Goal: Communication & Community: Ask a question

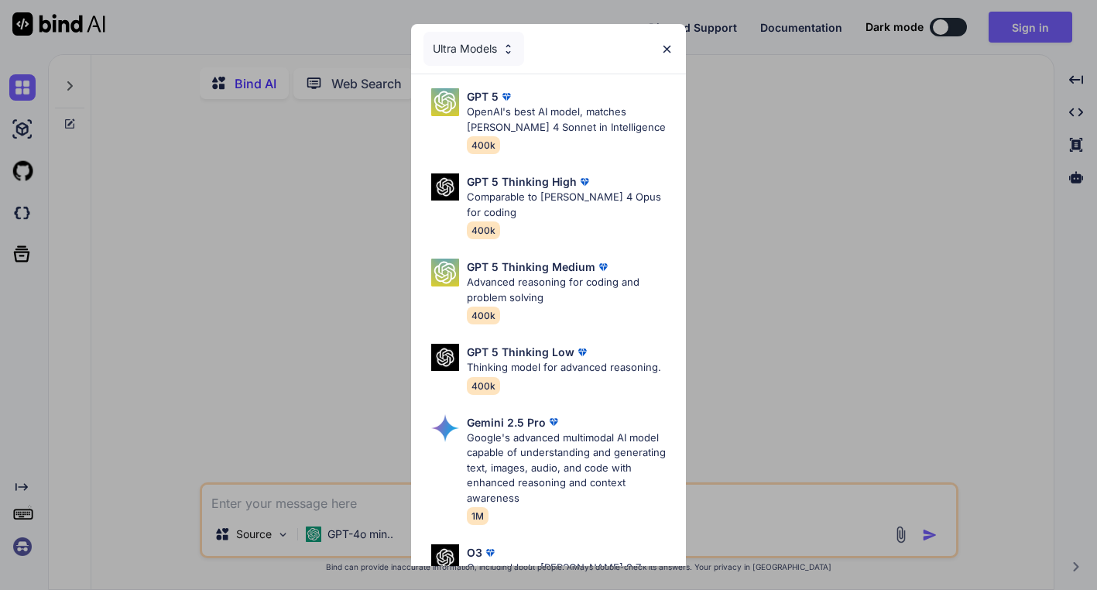
click at [779, 315] on div "Ultra Models GPT 5 OpenAI's best AI model, matches [PERSON_NAME] 4 Sonnet in In…" at bounding box center [548, 295] width 1097 height 590
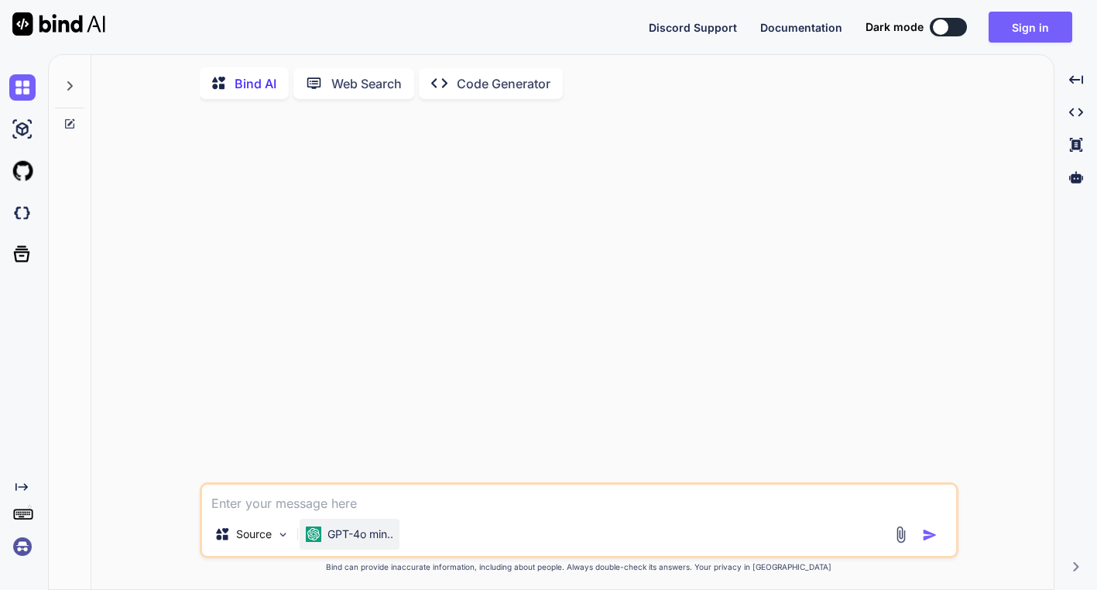
click at [351, 533] on p "GPT-4o min.." at bounding box center [360, 533] width 66 height 15
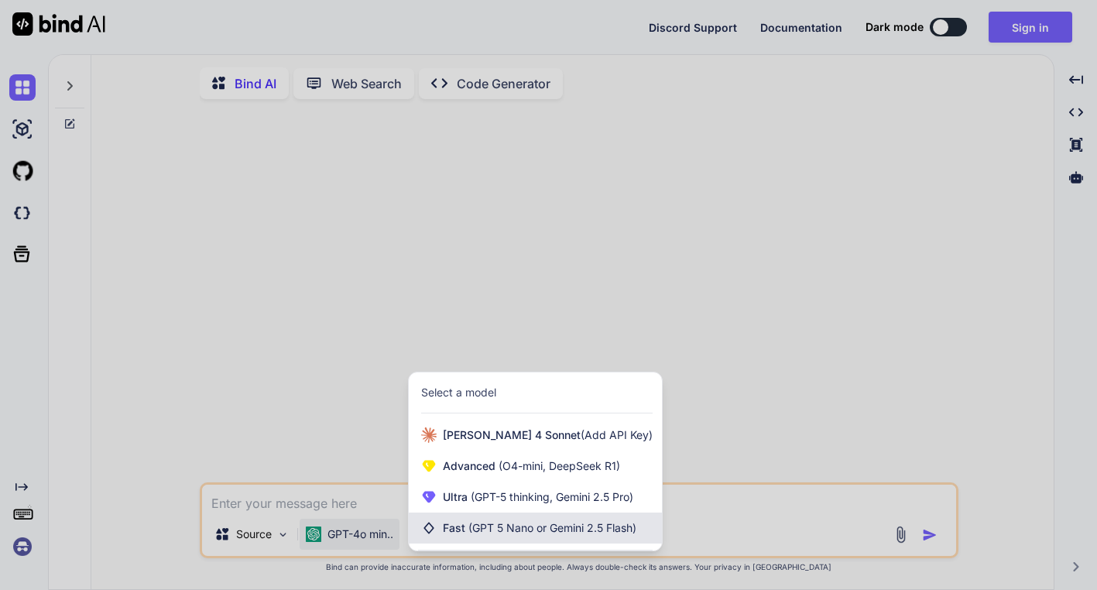
click at [573, 534] on span "(GPT 5 Nano or Gemini 2.5 Flash)" at bounding box center [552, 527] width 168 height 13
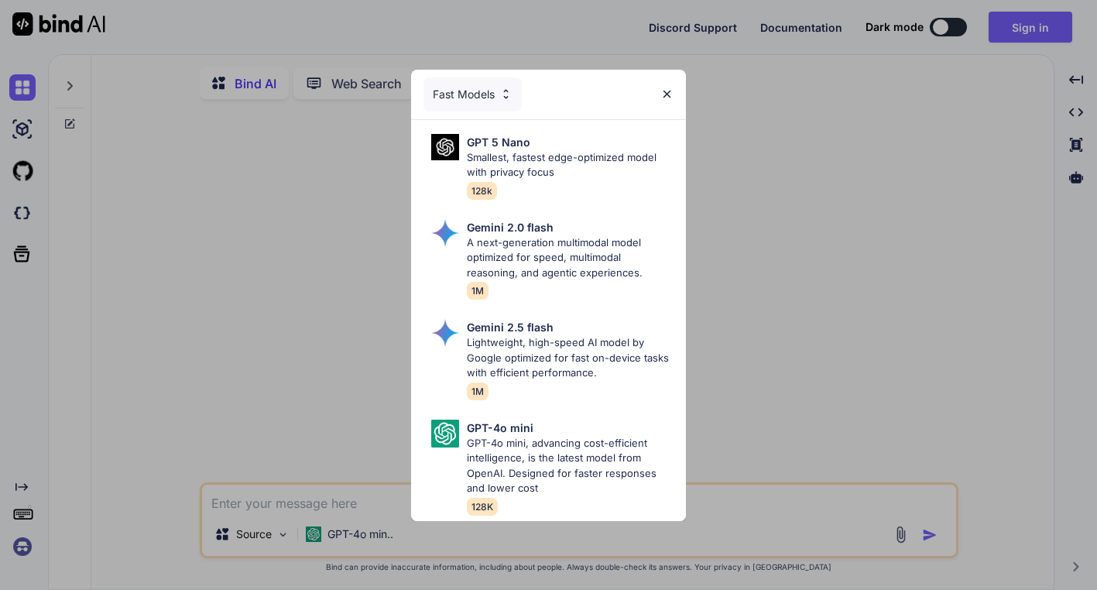
click at [796, 401] on div "Fast Models GPT 5 Nano Smallest, fastest edge-optimized model with privacy focu…" at bounding box center [548, 295] width 1097 height 590
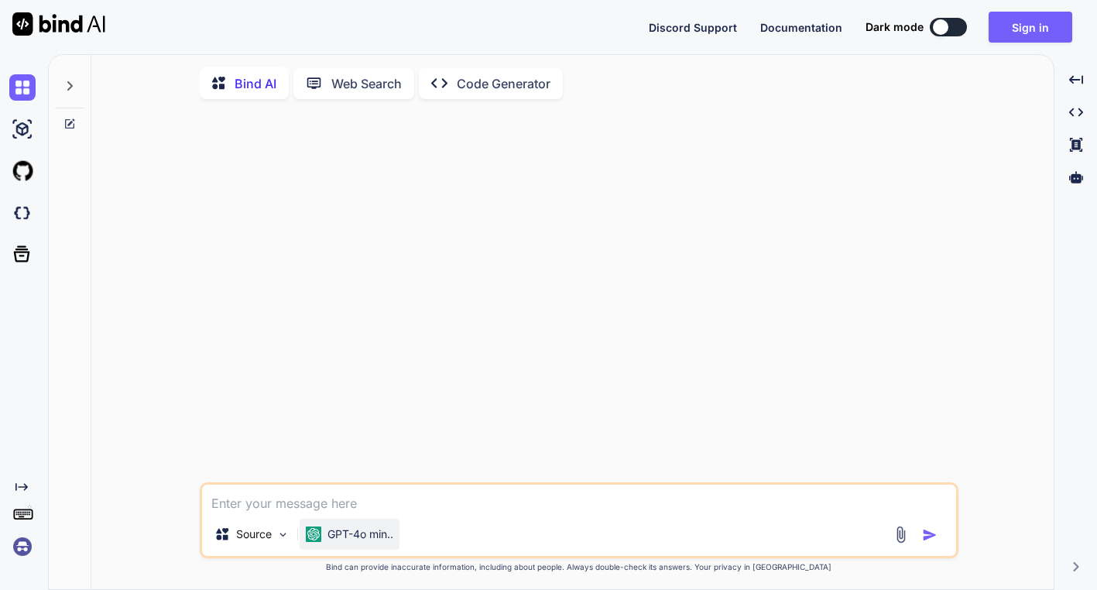
click at [368, 542] on p "GPT-4o min.." at bounding box center [360, 533] width 66 height 15
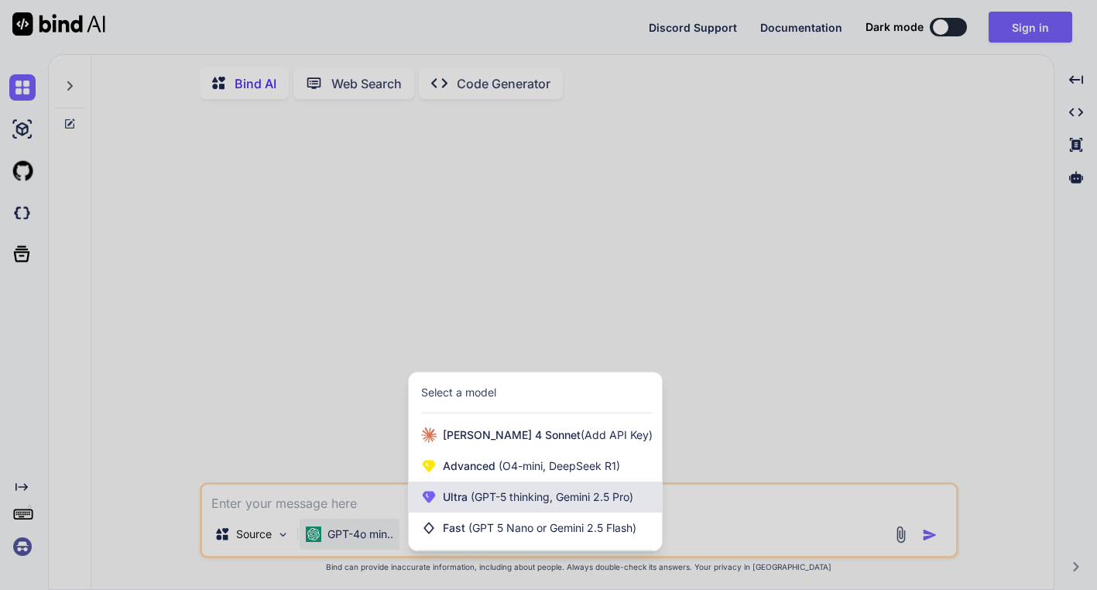
click at [502, 494] on span "(GPT-5 thinking, Gemini 2.5 Pro)" at bounding box center [551, 496] width 166 height 13
type textarea "x"
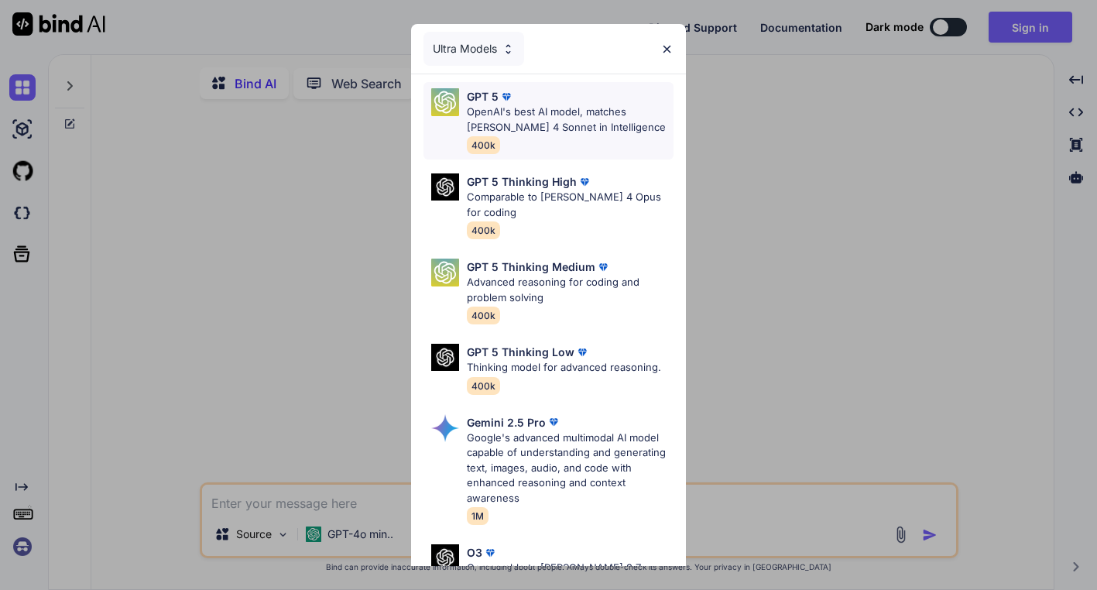
click at [533, 120] on p "OpenAI's best AI model, matches [PERSON_NAME] 4 Sonnet in Intelligence" at bounding box center [570, 119] width 206 height 30
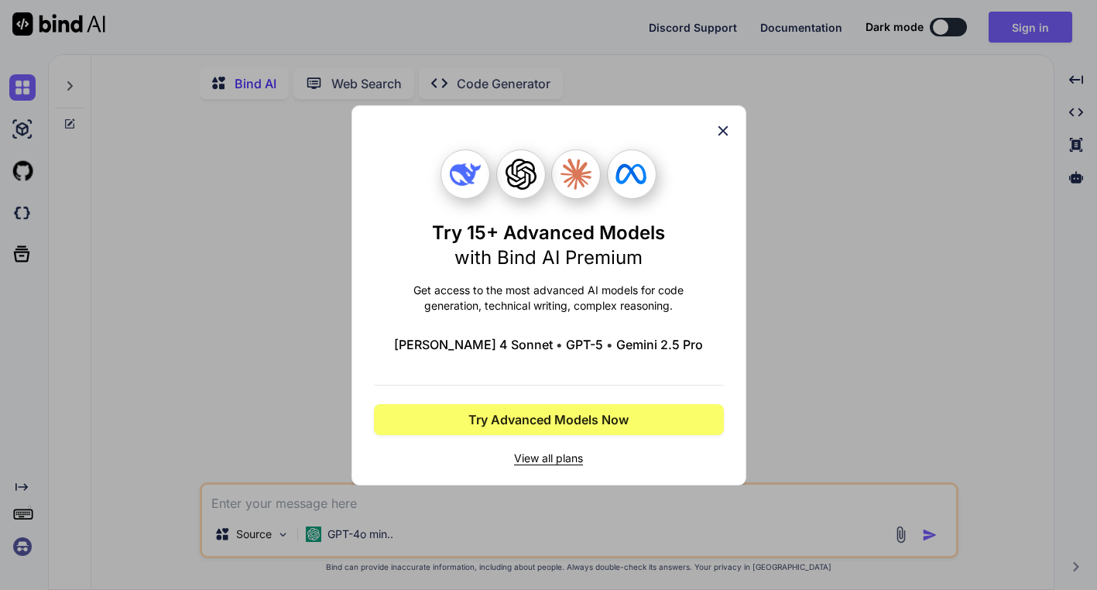
click at [726, 128] on icon at bounding box center [722, 130] width 17 height 17
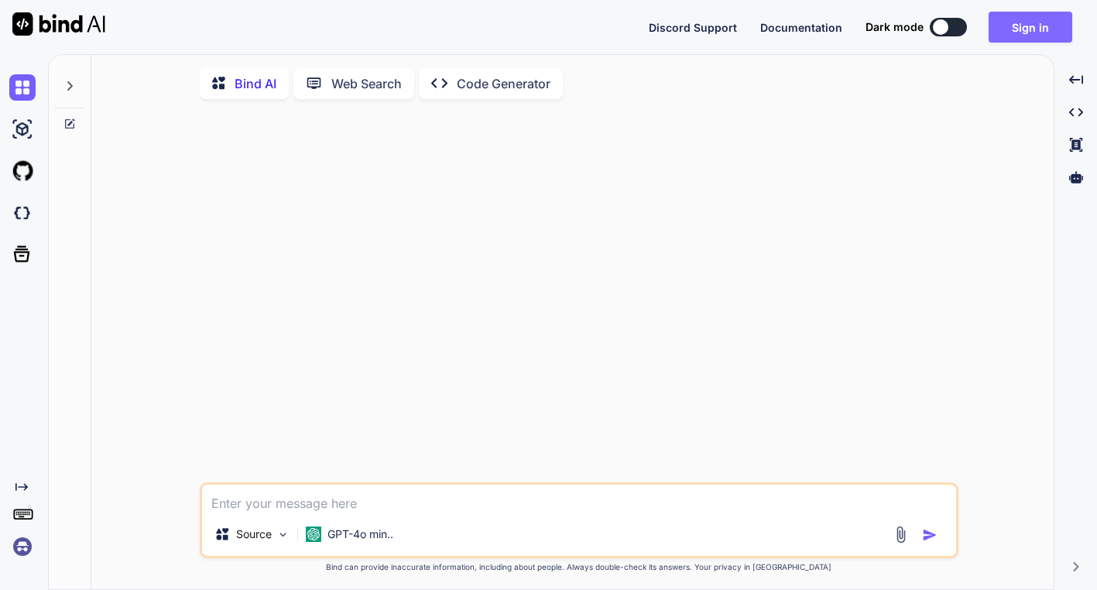
click at [1027, 27] on button "Sign in" at bounding box center [1030, 27] width 84 height 31
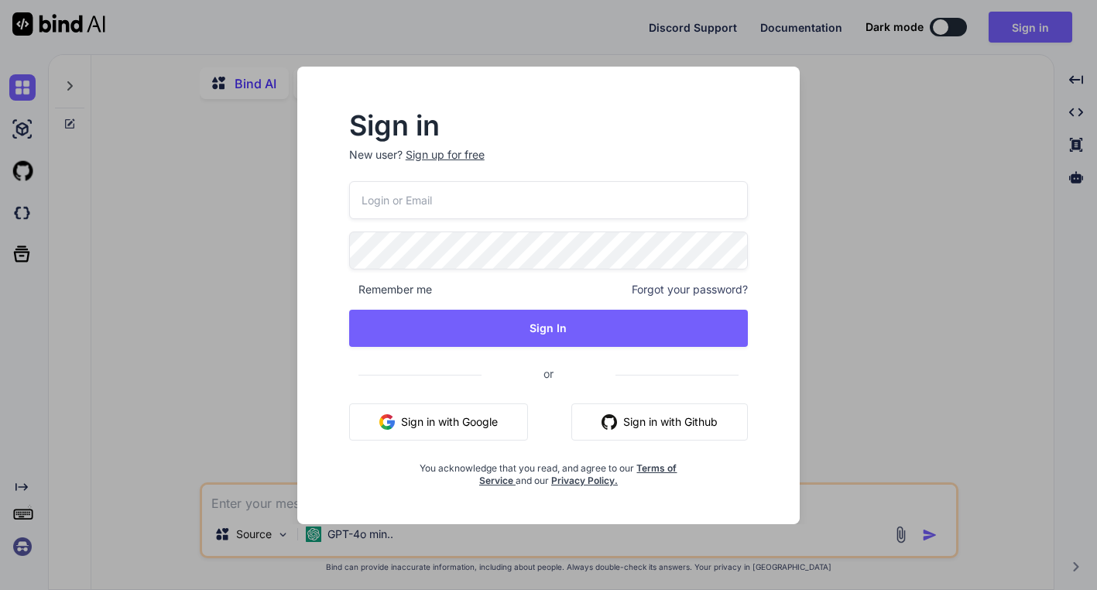
click at [451, 422] on button "Sign in with Google" at bounding box center [438, 421] width 179 height 37
click at [466, 432] on button "Sign in with Google" at bounding box center [438, 421] width 179 height 37
